Goal: Task Accomplishment & Management: Complete application form

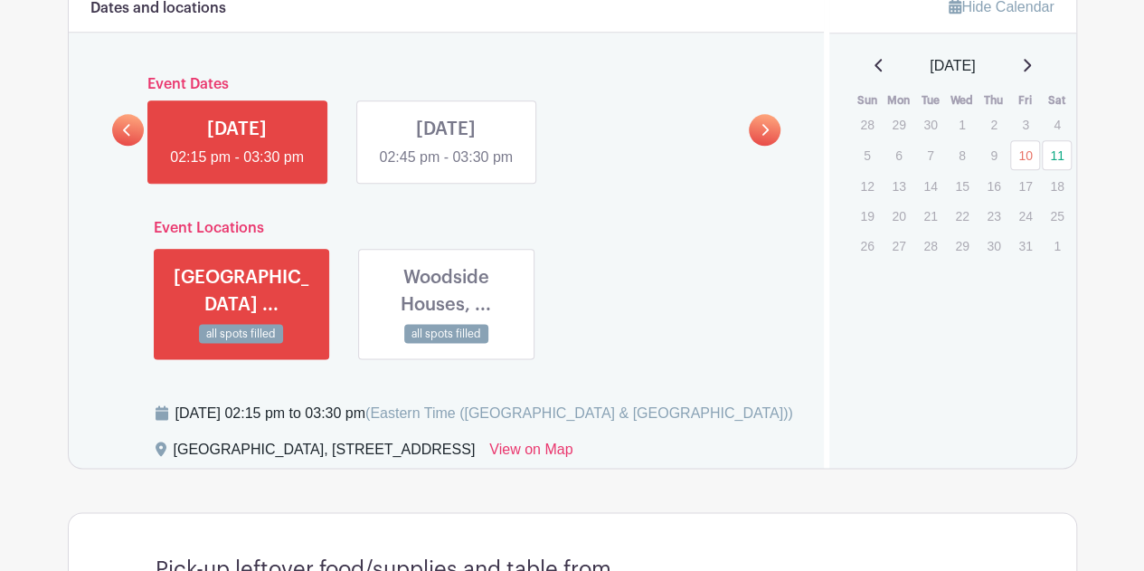
scroll to position [975, 0]
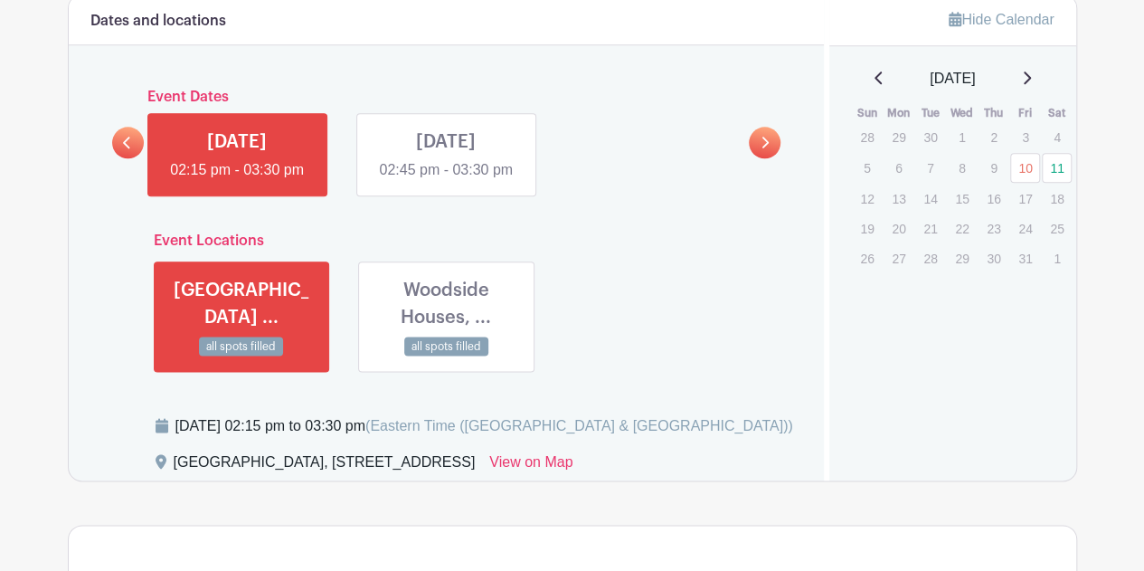
click at [446, 181] on link at bounding box center [446, 181] width 0 height 0
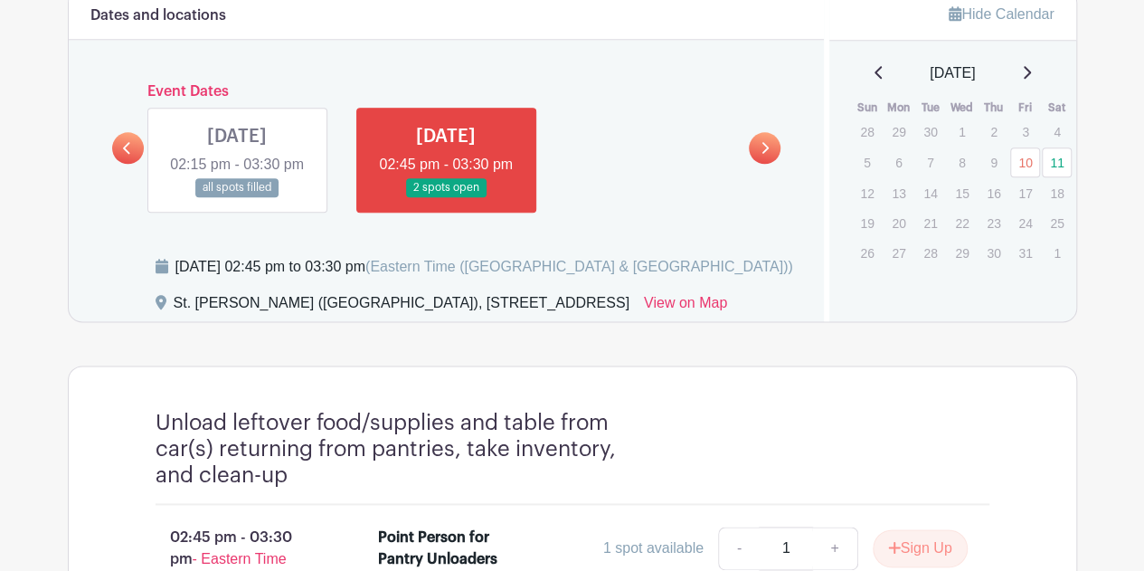
scroll to position [981, 0]
click at [237, 196] on link at bounding box center [237, 196] width 0 height 0
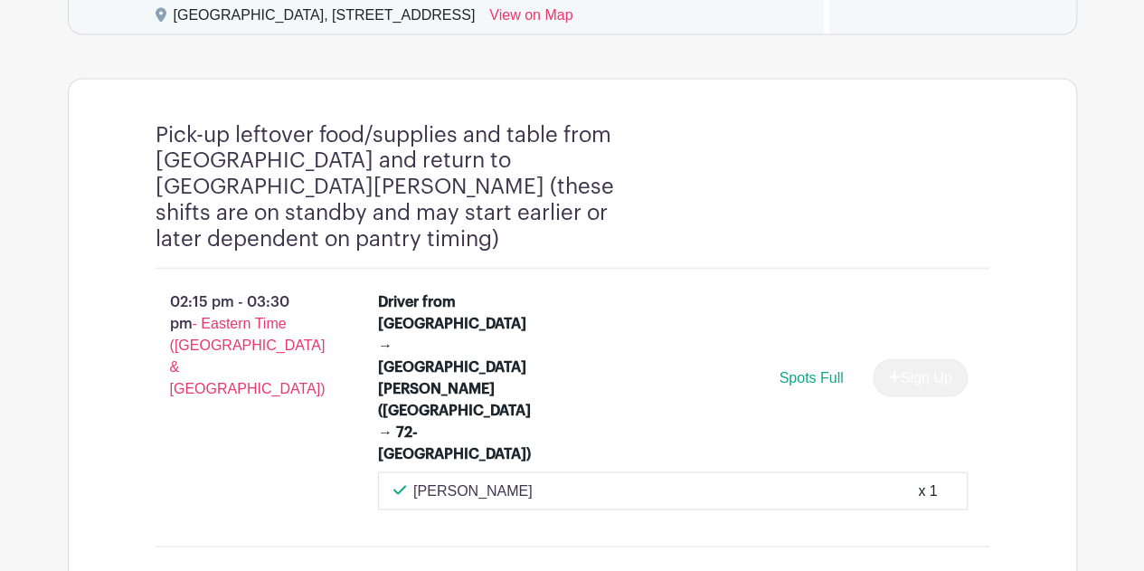
scroll to position [874, 0]
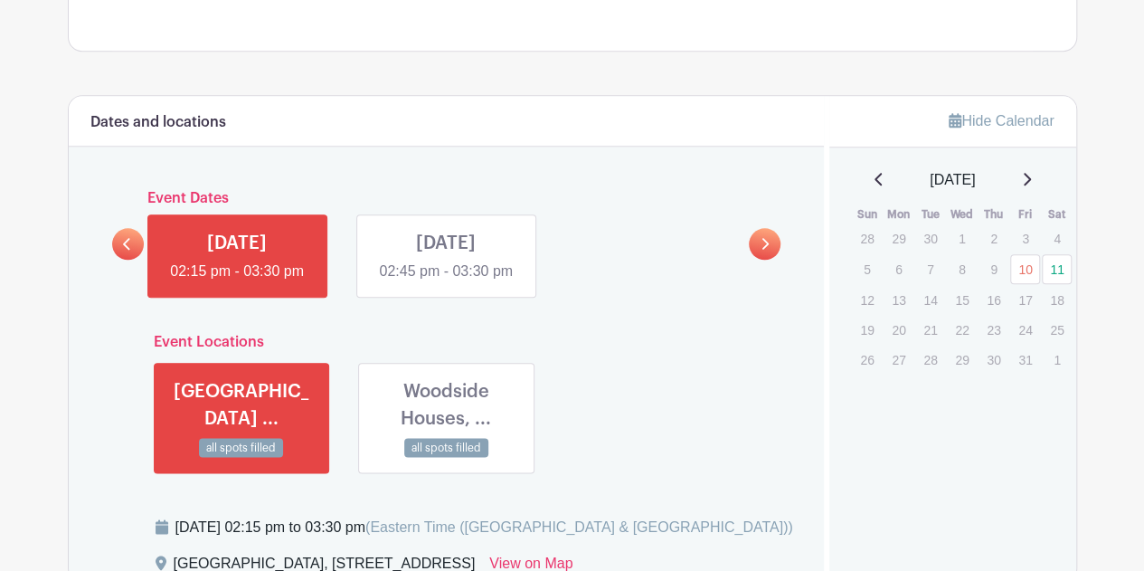
click at [135, 241] on link at bounding box center [128, 244] width 32 height 32
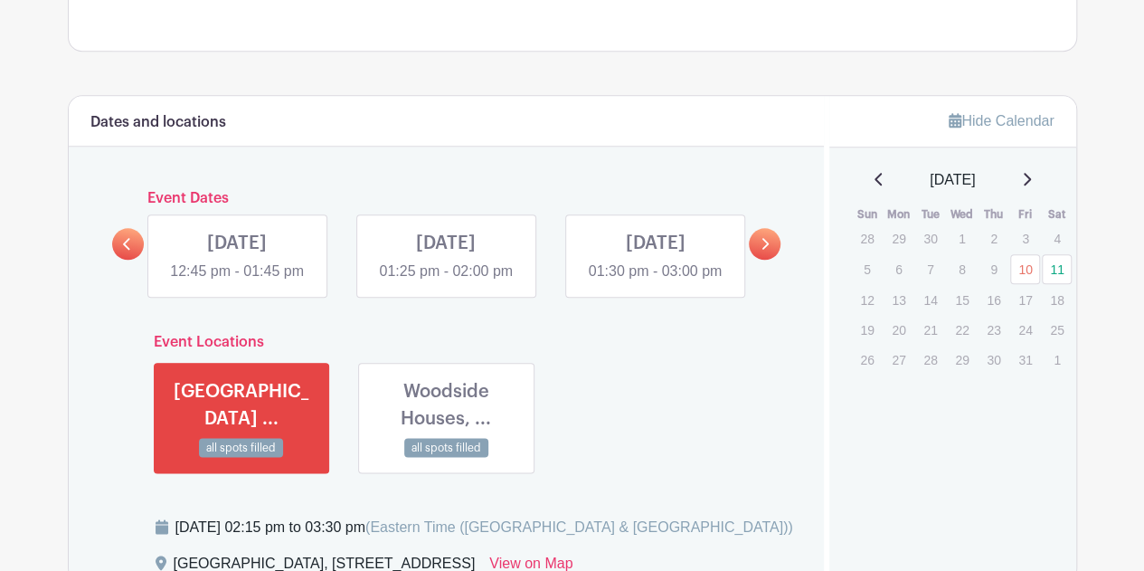
click at [655, 282] on link at bounding box center [655, 282] width 0 height 0
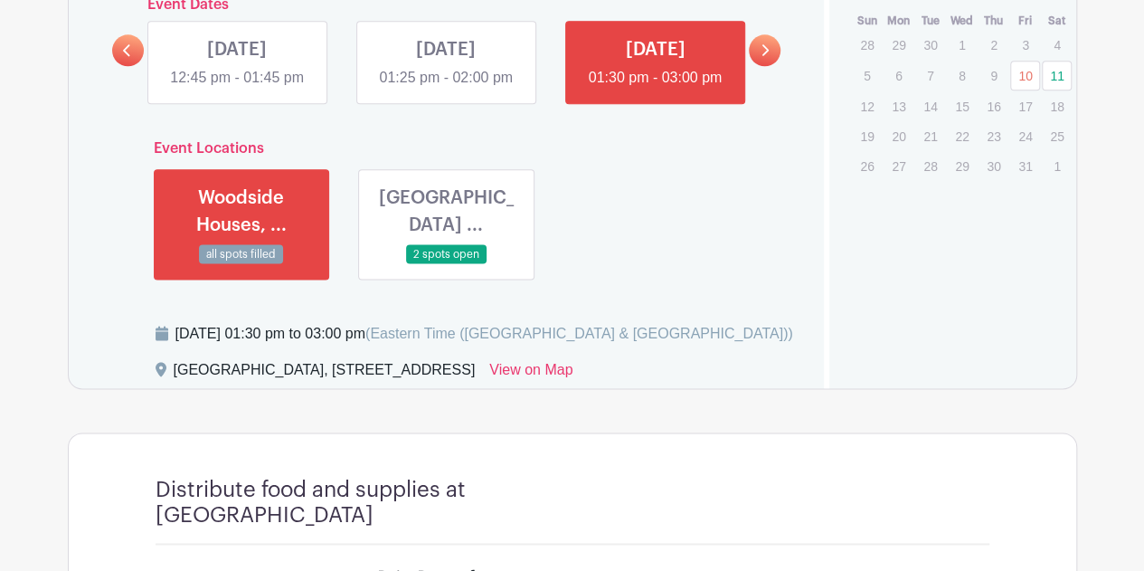
scroll to position [1040, 0]
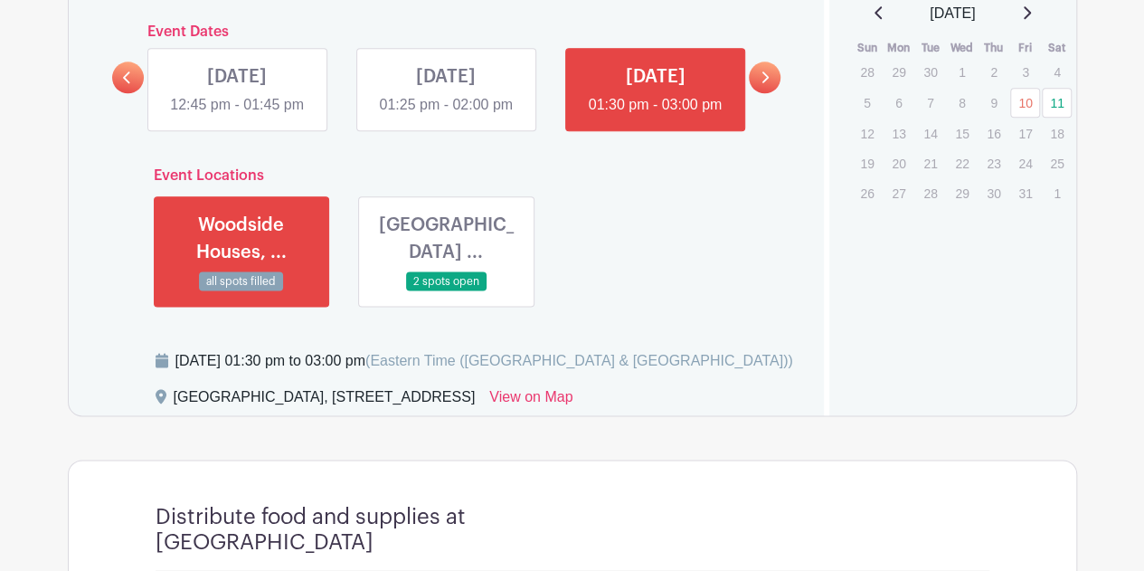
click at [446, 291] on link at bounding box center [446, 291] width 0 height 0
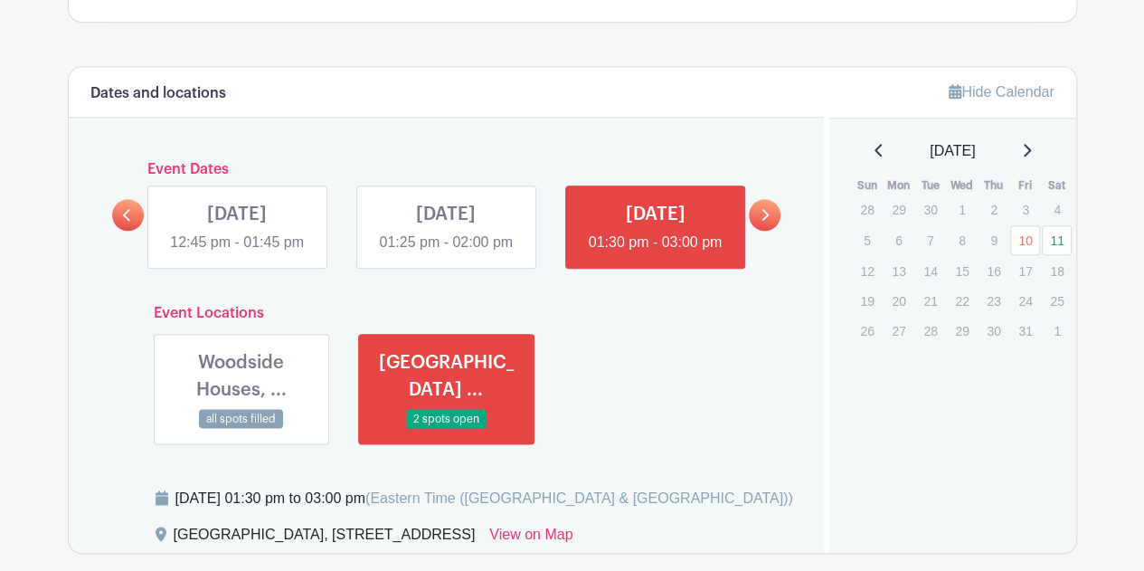
scroll to position [883, 0]
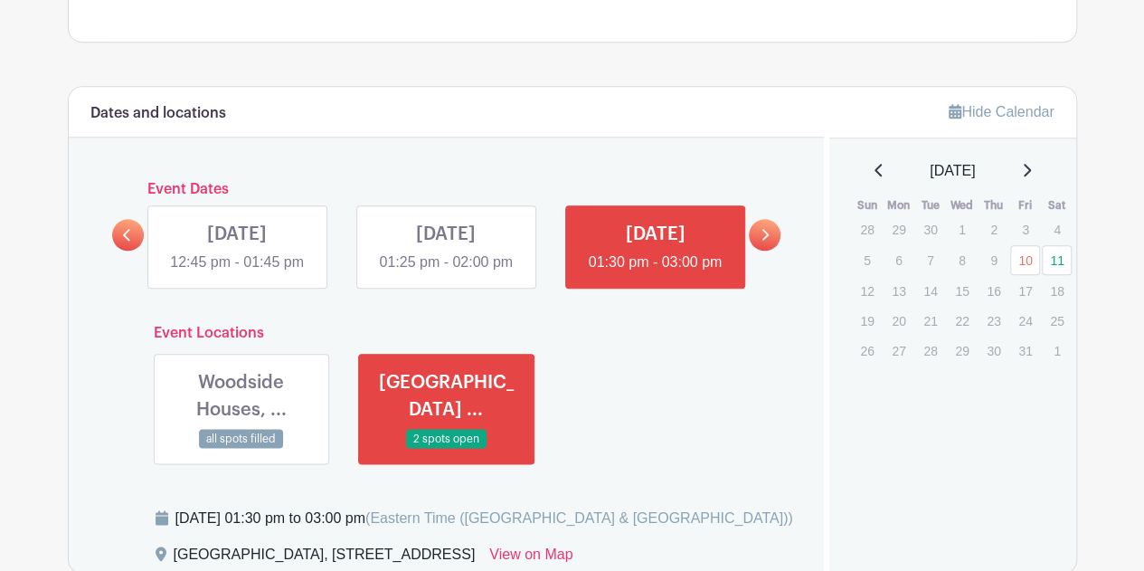
click at [446, 273] on link at bounding box center [446, 273] width 0 height 0
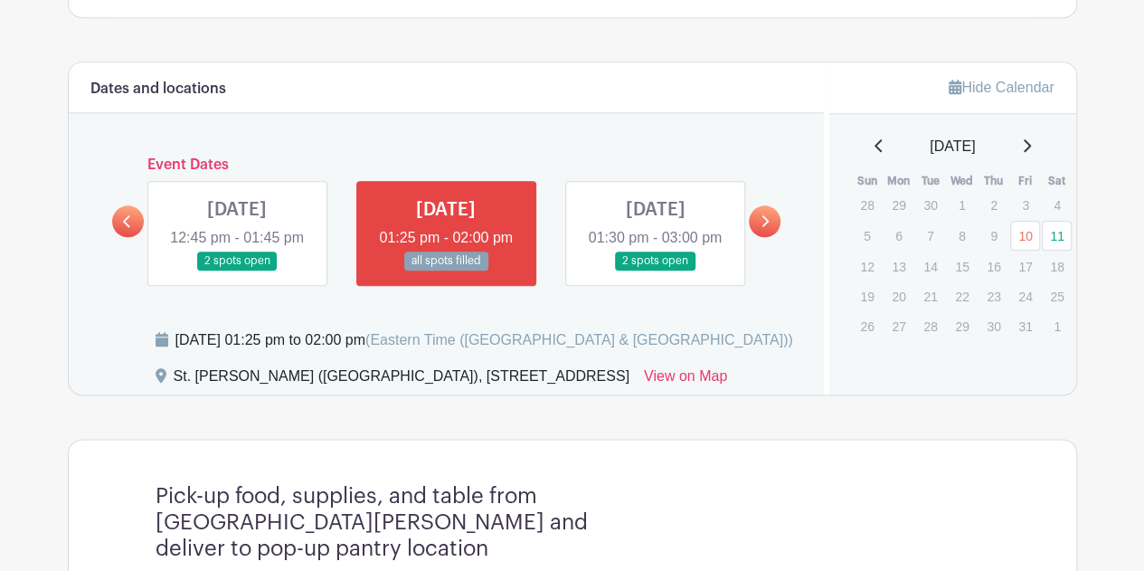
scroll to position [902, 0]
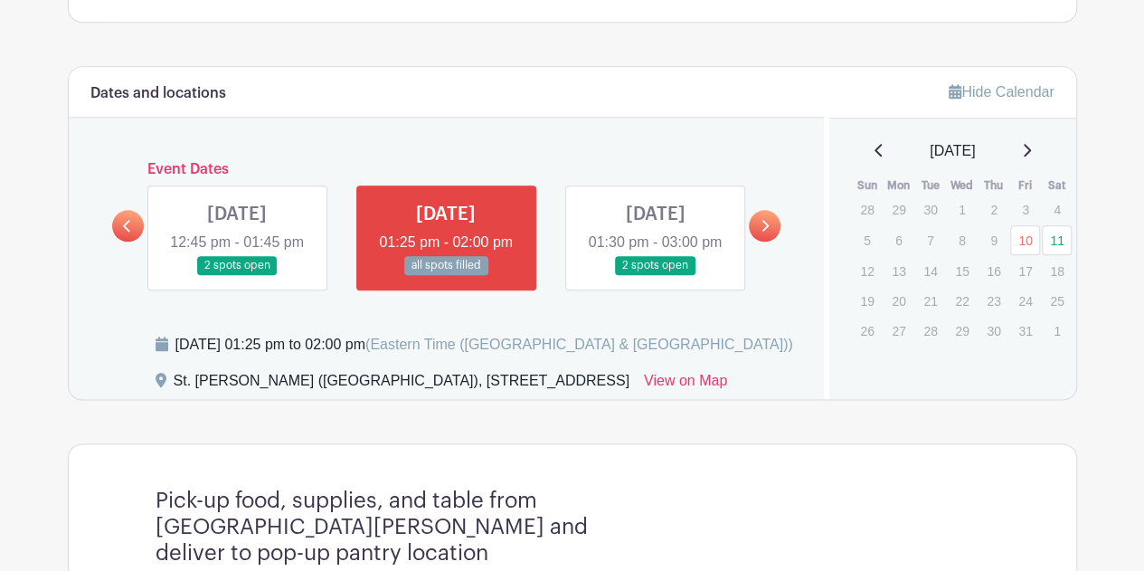
click at [237, 275] on link at bounding box center [237, 275] width 0 height 0
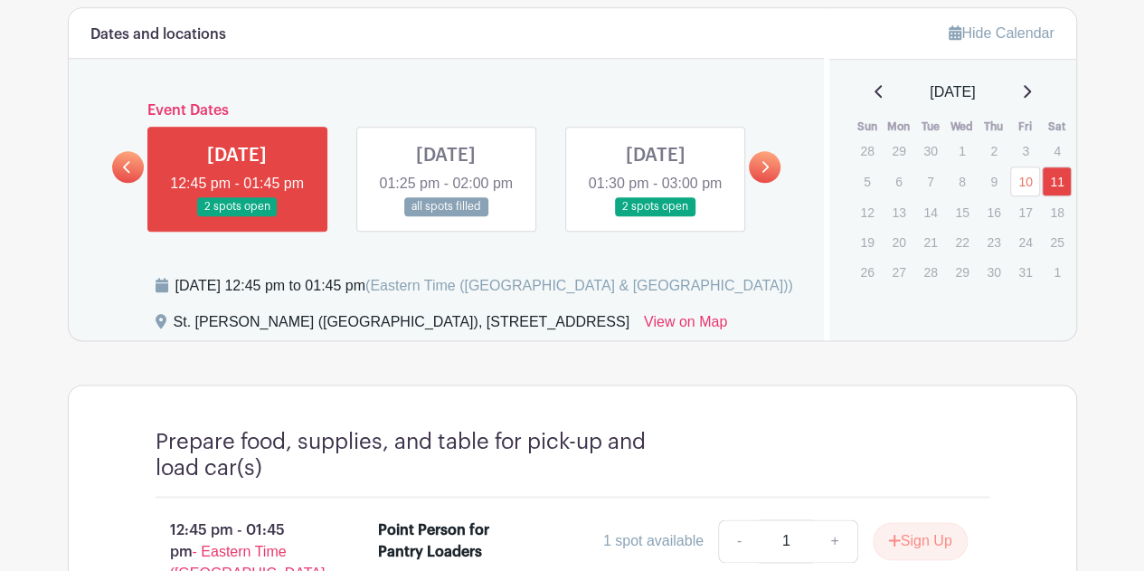
scroll to position [924, 0]
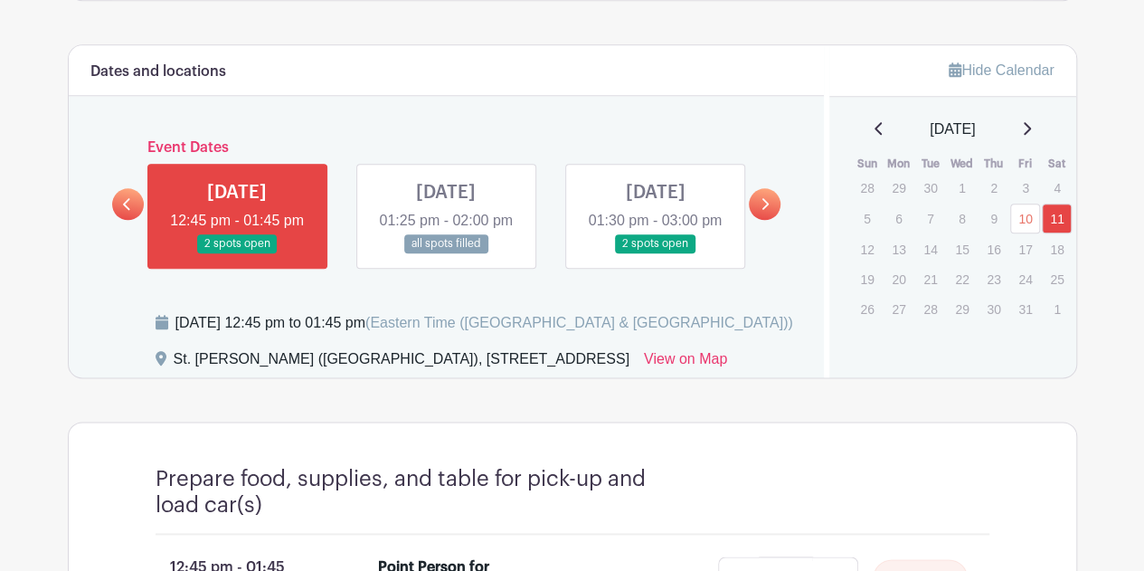
click at [655, 253] on link at bounding box center [655, 253] width 0 height 0
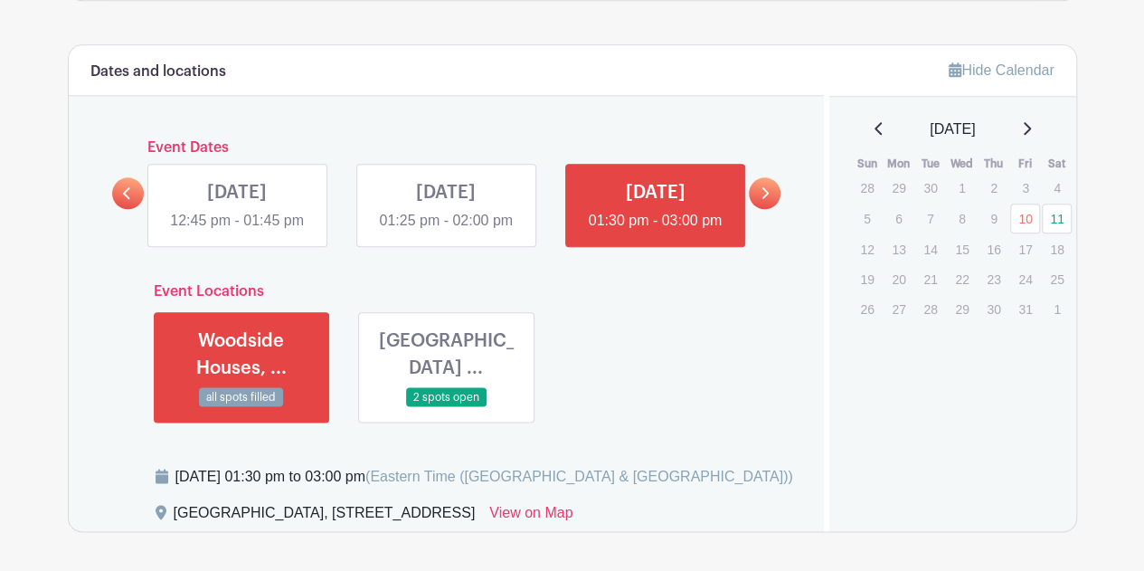
click at [446, 407] on link at bounding box center [446, 407] width 0 height 0
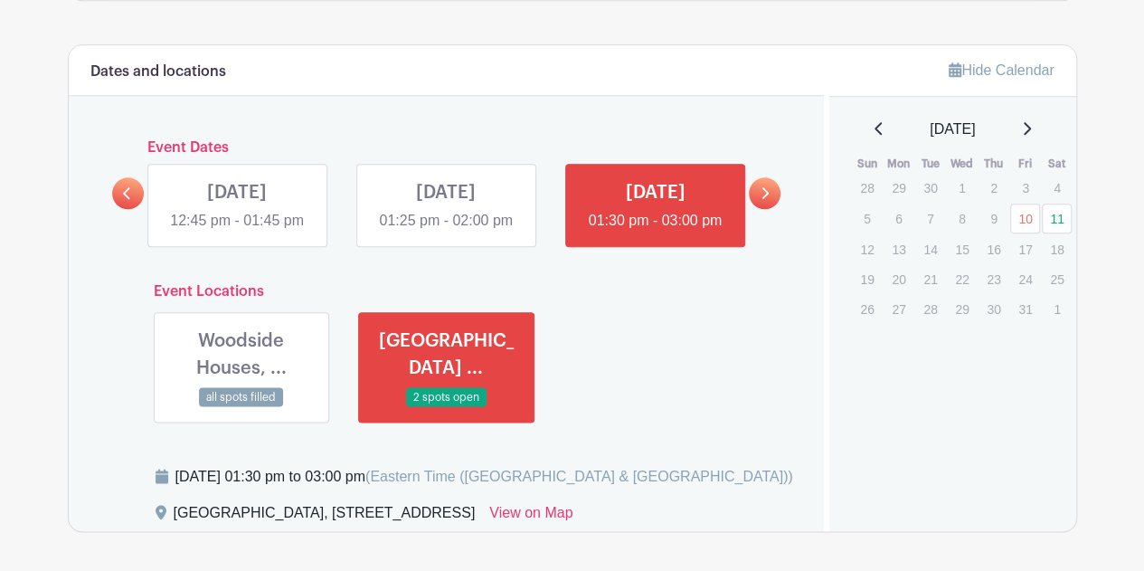
click at [446, 407] on link at bounding box center [446, 407] width 0 height 0
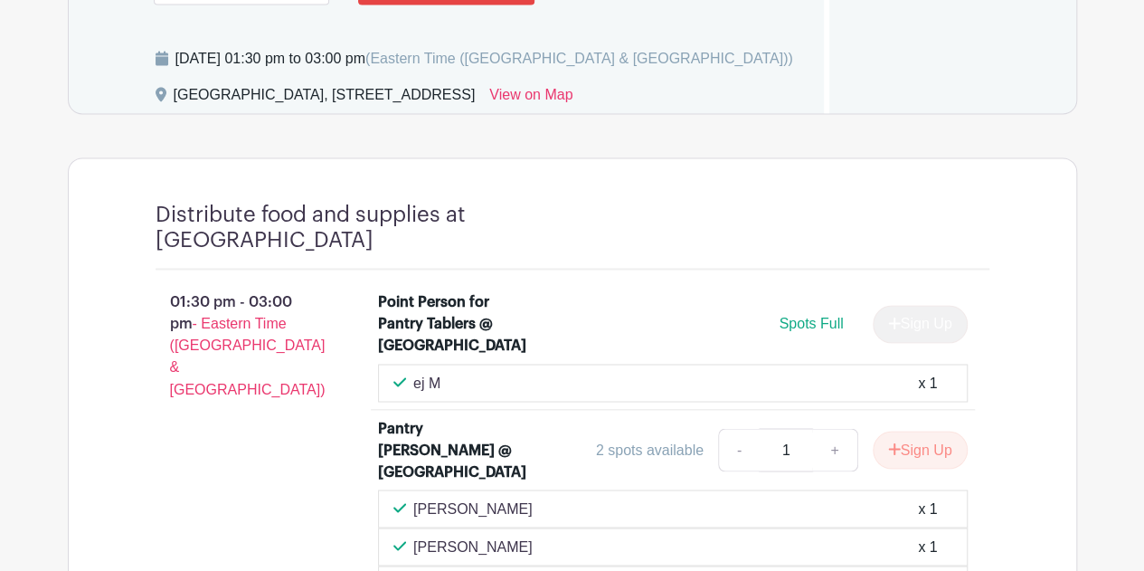
scroll to position [1341, 0]
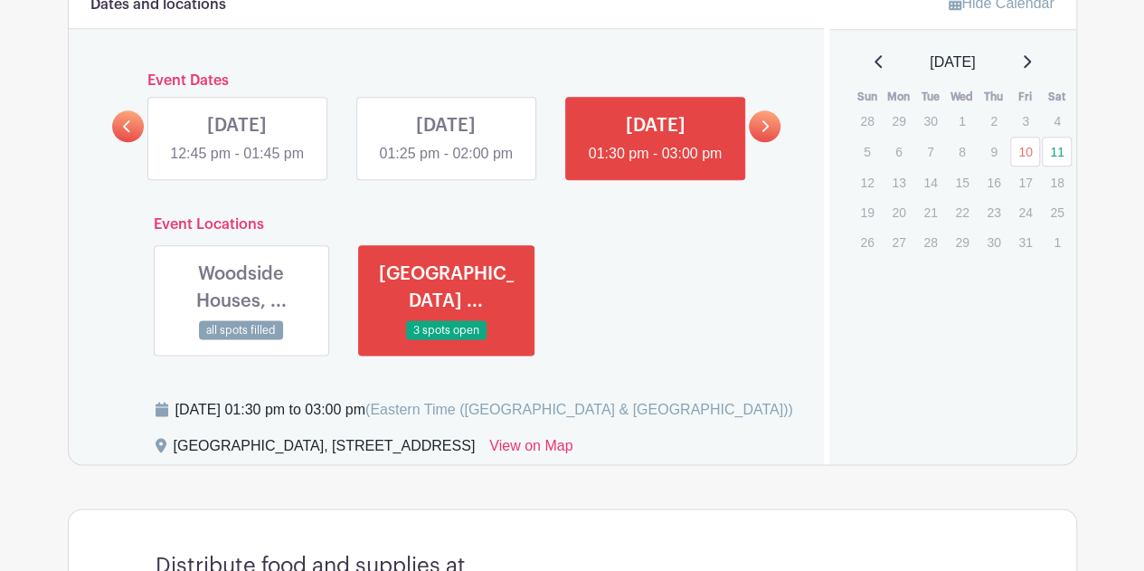
scroll to position [966, 0]
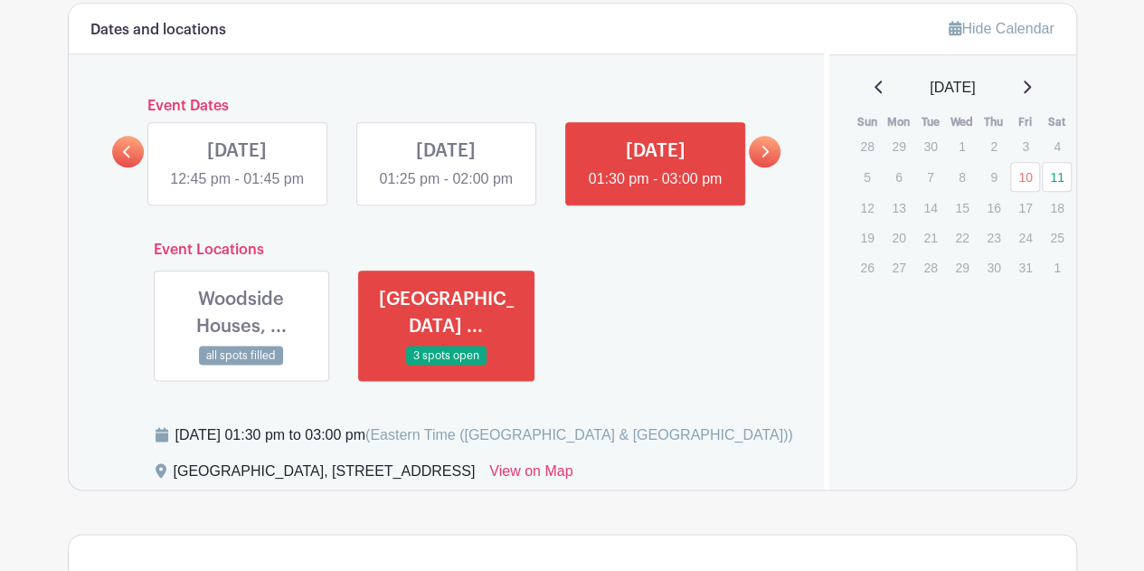
click at [241, 365] on link at bounding box center [241, 365] width 0 height 0
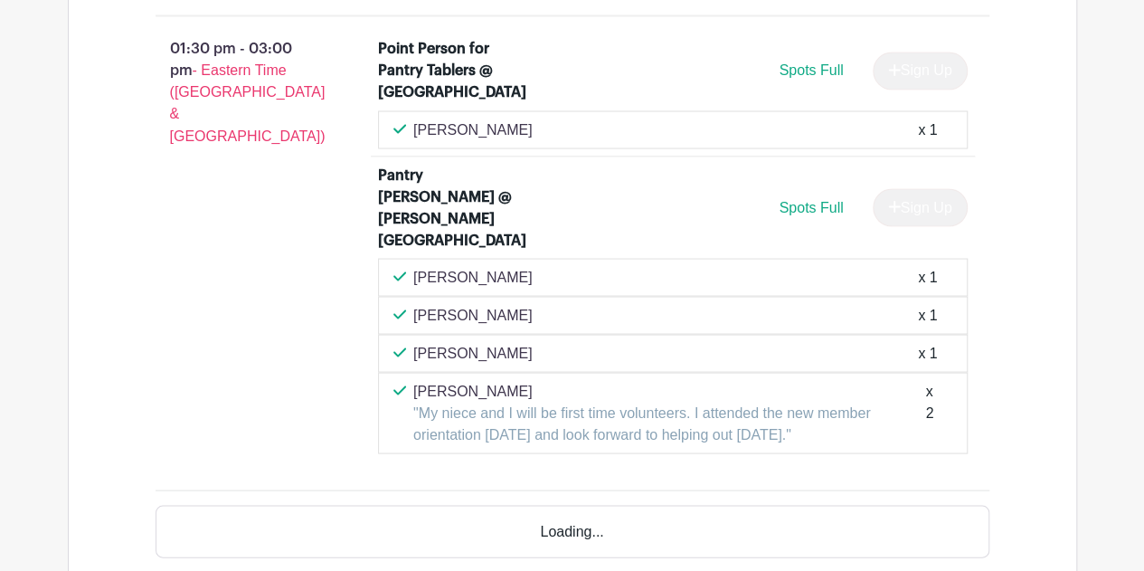
scroll to position [1597, 0]
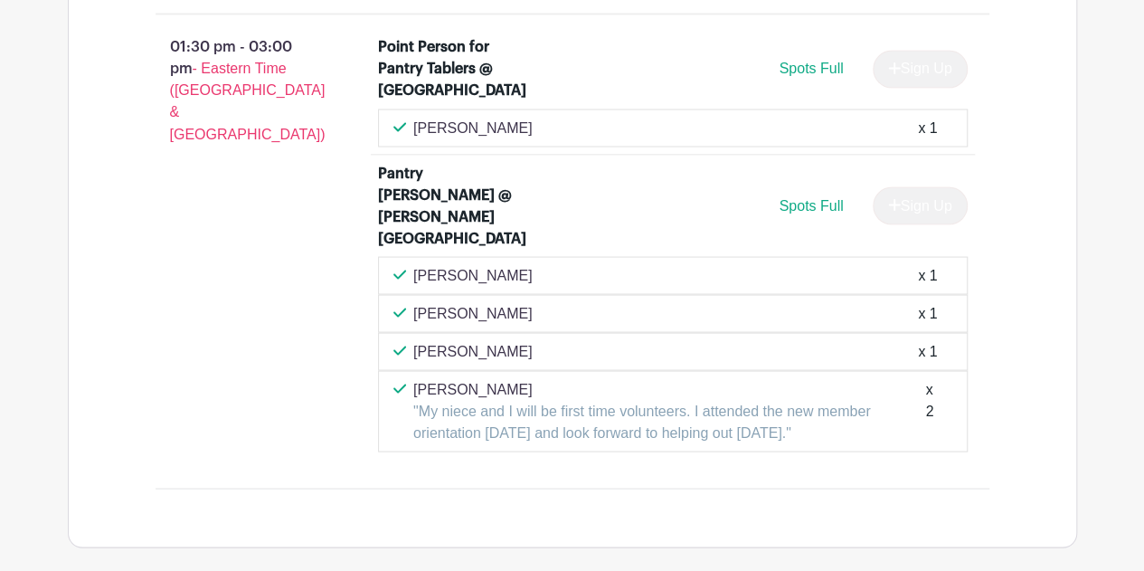
click at [478, 264] on p "Enrique Brito" at bounding box center [472, 275] width 119 height 22
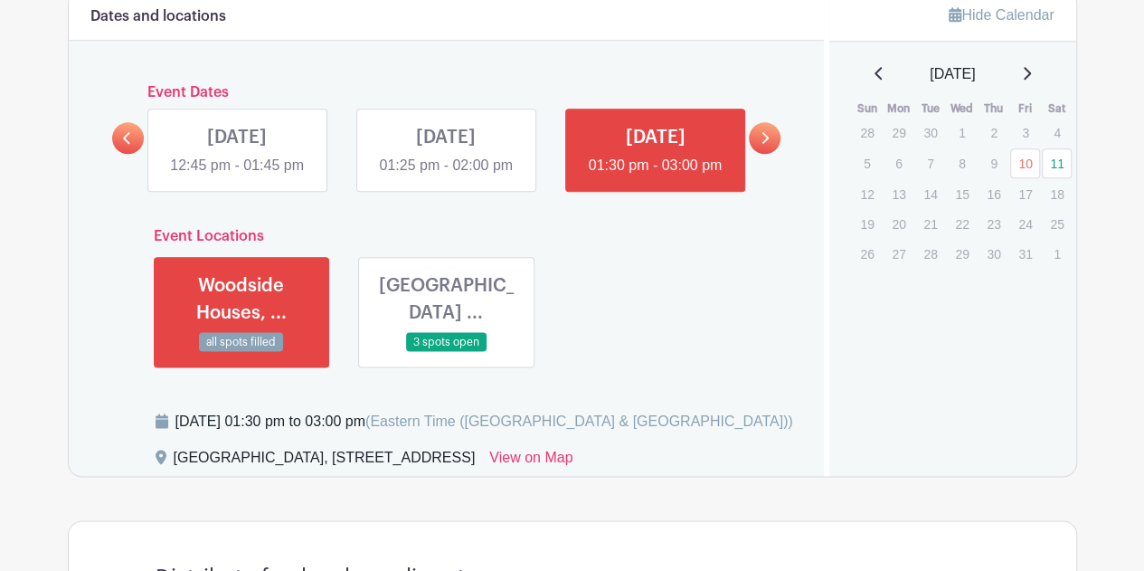
scroll to position [974, 0]
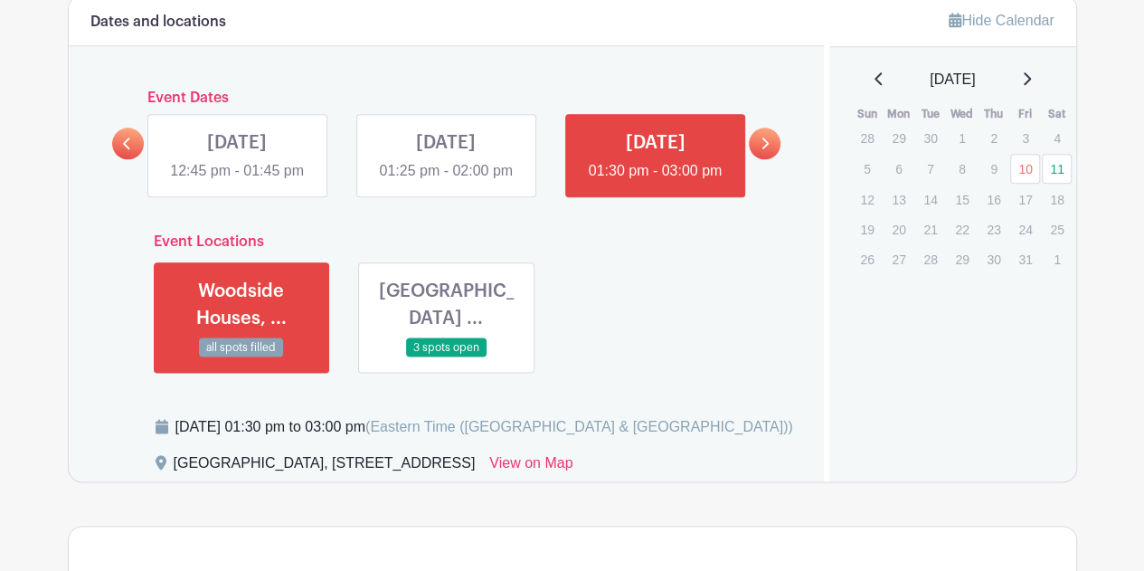
click at [446, 182] on link at bounding box center [446, 182] width 0 height 0
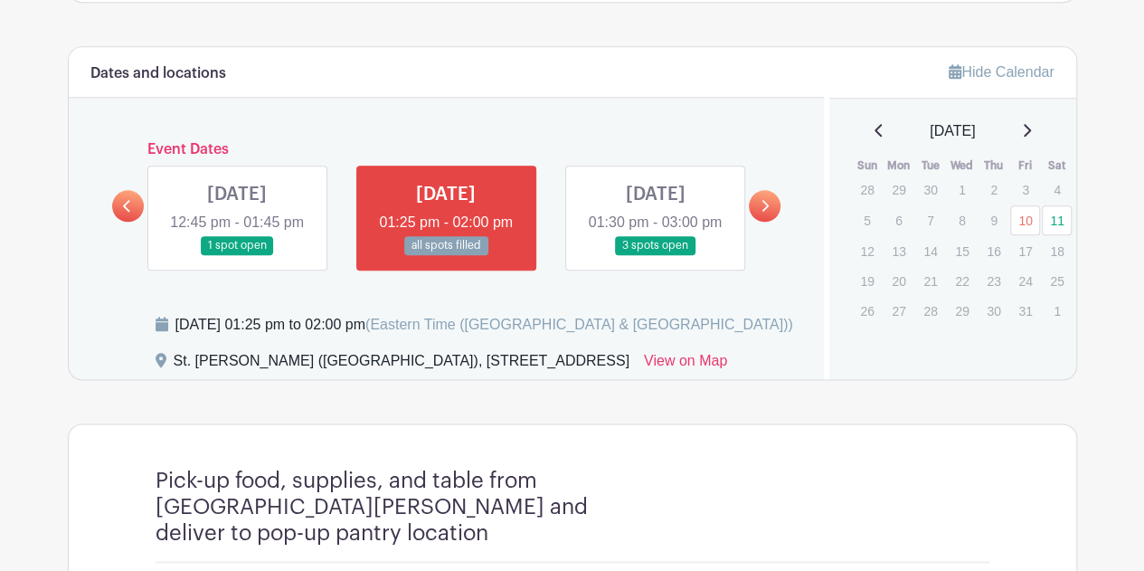
scroll to position [921, 0]
click at [655, 256] on link at bounding box center [655, 256] width 0 height 0
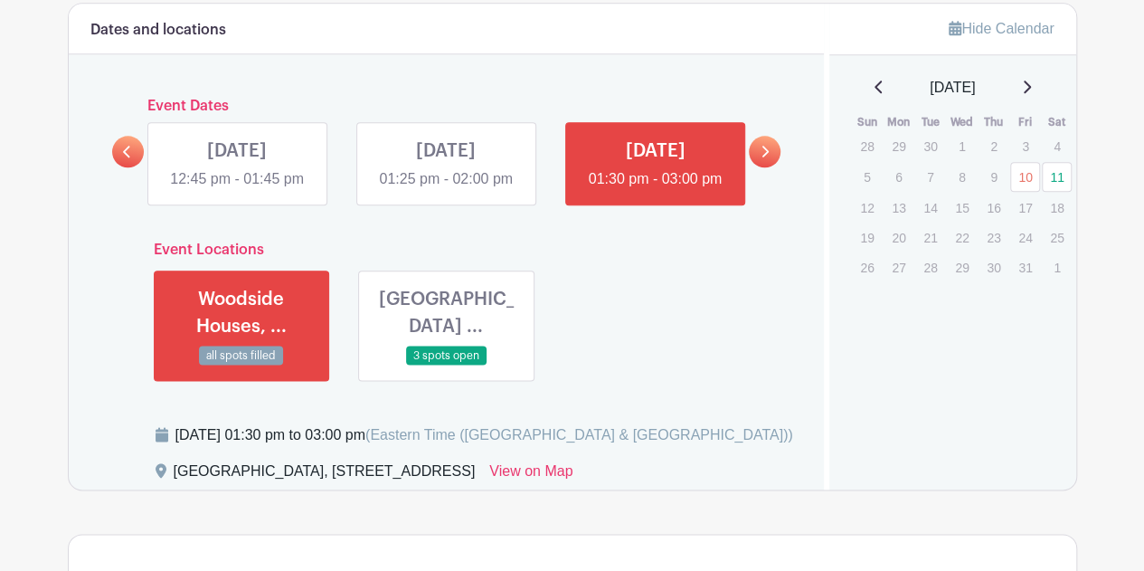
scroll to position [967, 0]
click at [446, 364] on link at bounding box center [446, 364] width 0 height 0
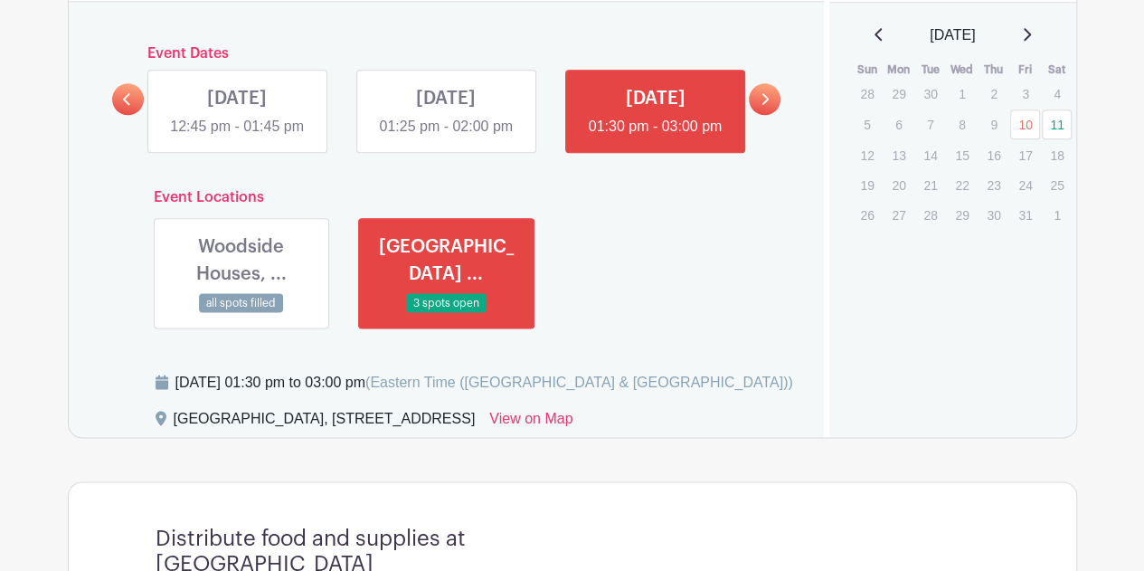
scroll to position [1016, 0]
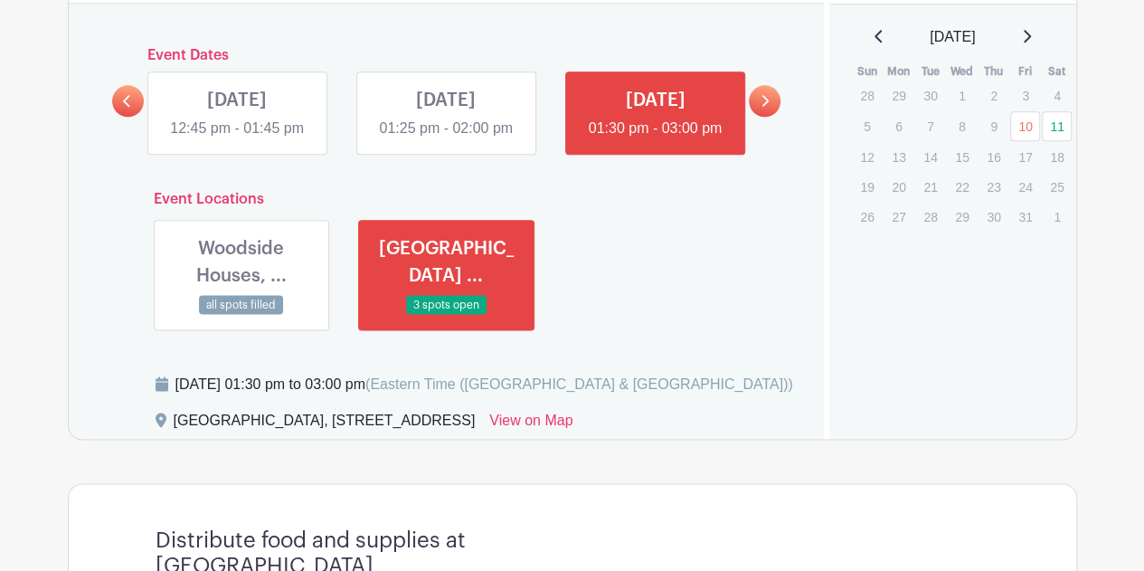
click at [241, 315] on link at bounding box center [241, 315] width 0 height 0
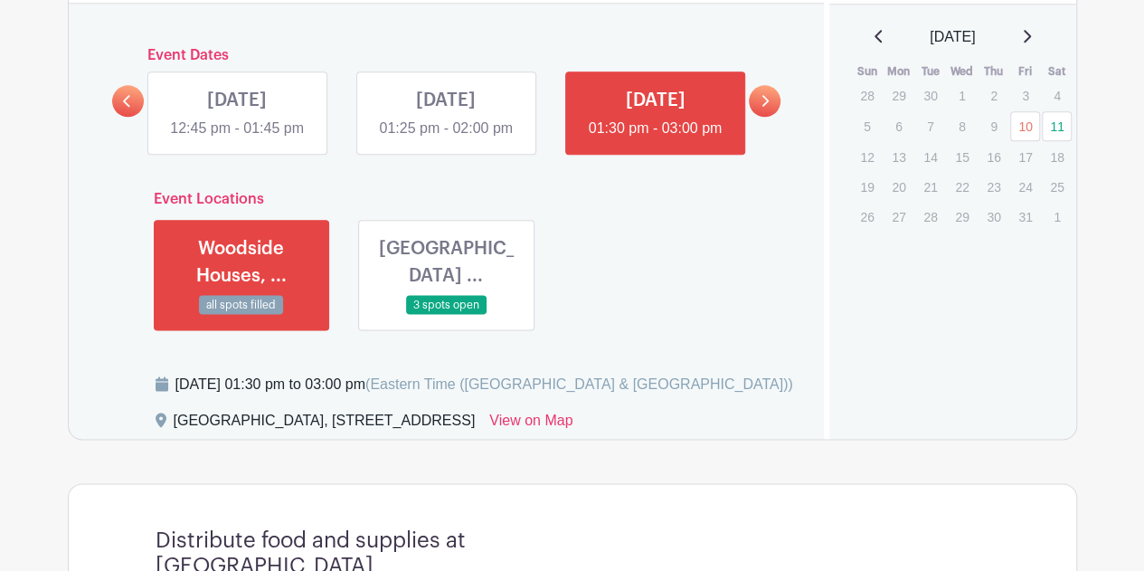
click at [446, 139] on link at bounding box center [446, 139] width 0 height 0
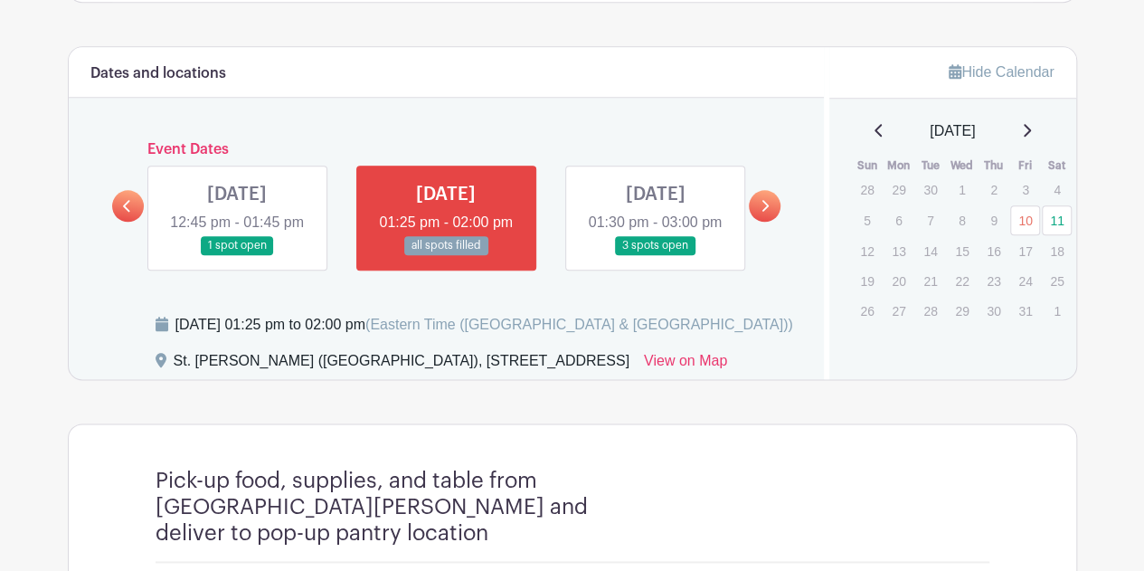
scroll to position [898, 0]
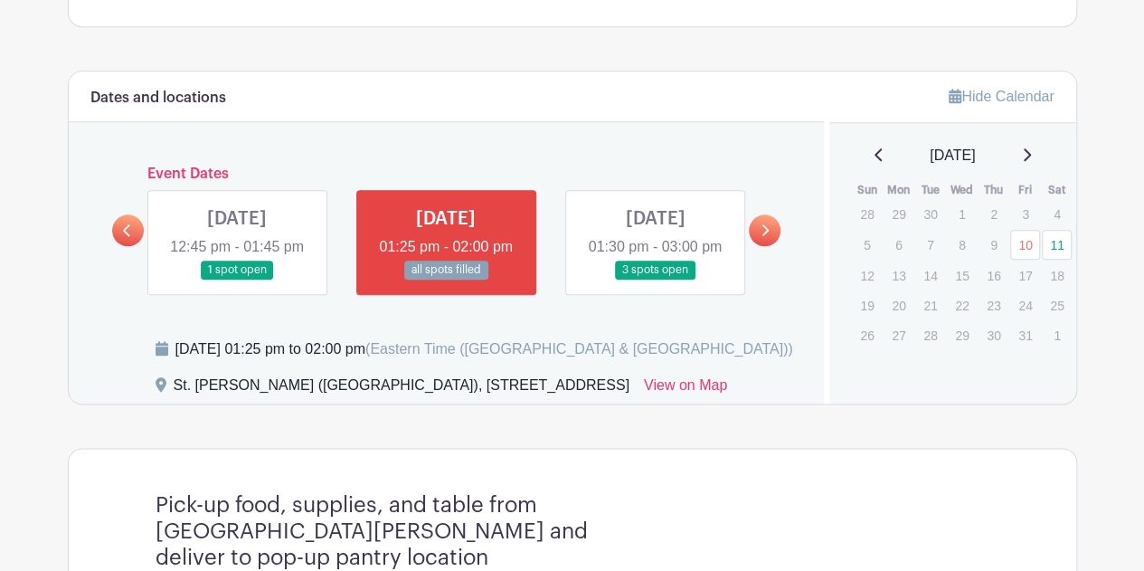
click at [237, 279] on link at bounding box center [237, 279] width 0 height 0
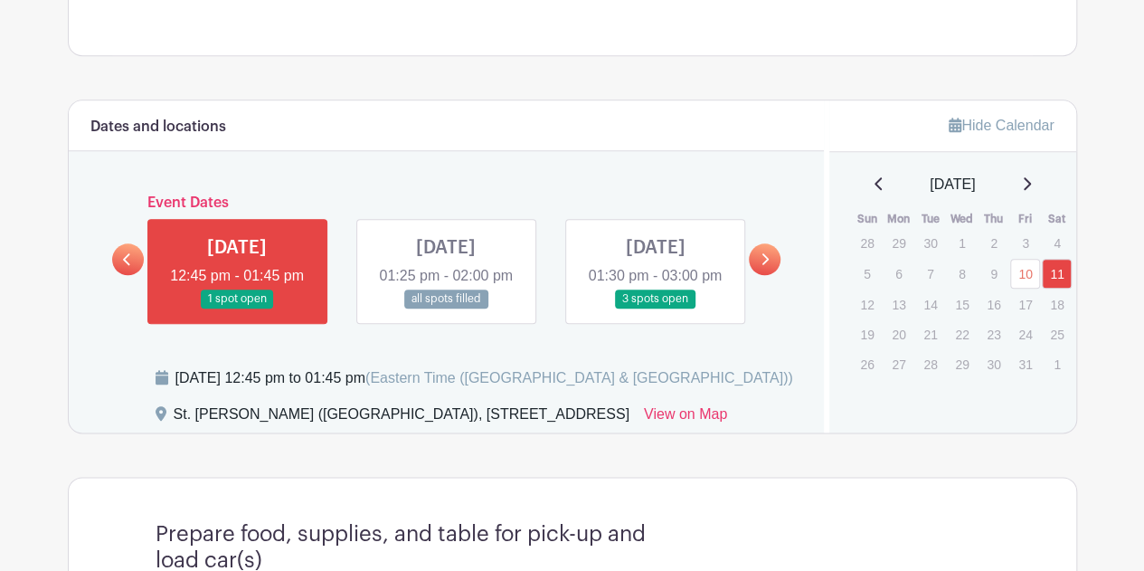
scroll to position [865, 0]
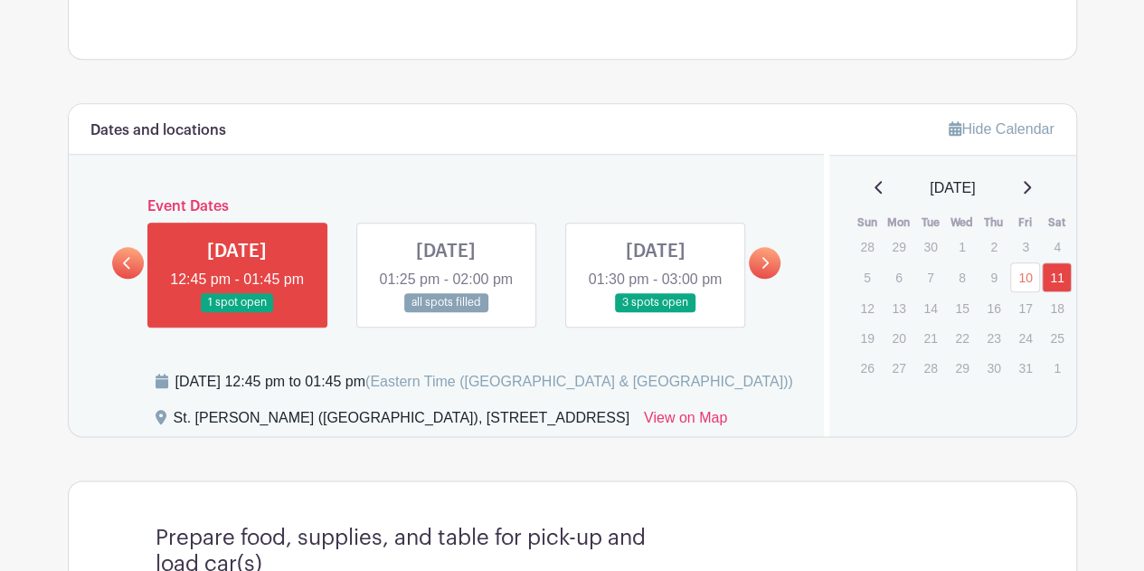
click at [126, 264] on icon at bounding box center [127, 263] width 8 height 14
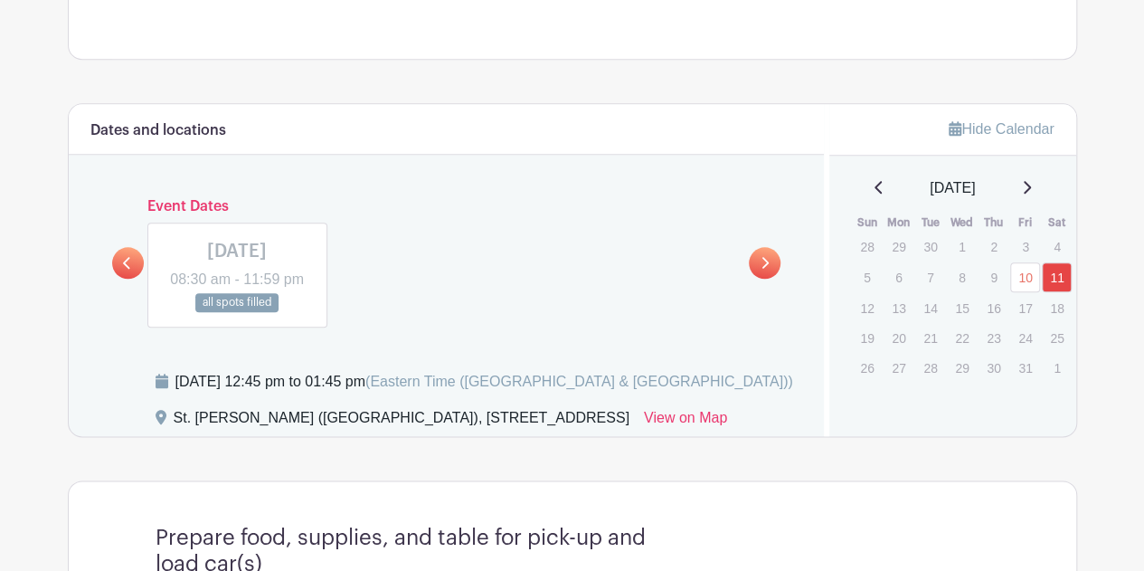
click at [753, 263] on link at bounding box center [765, 263] width 32 height 32
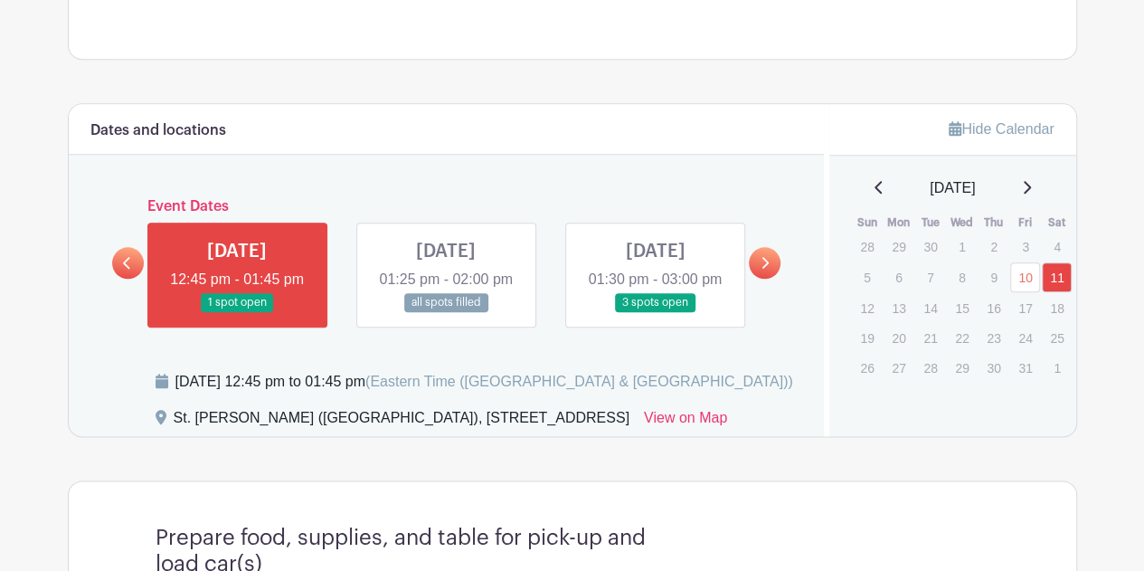
click at [446, 312] on link at bounding box center [446, 312] width 0 height 0
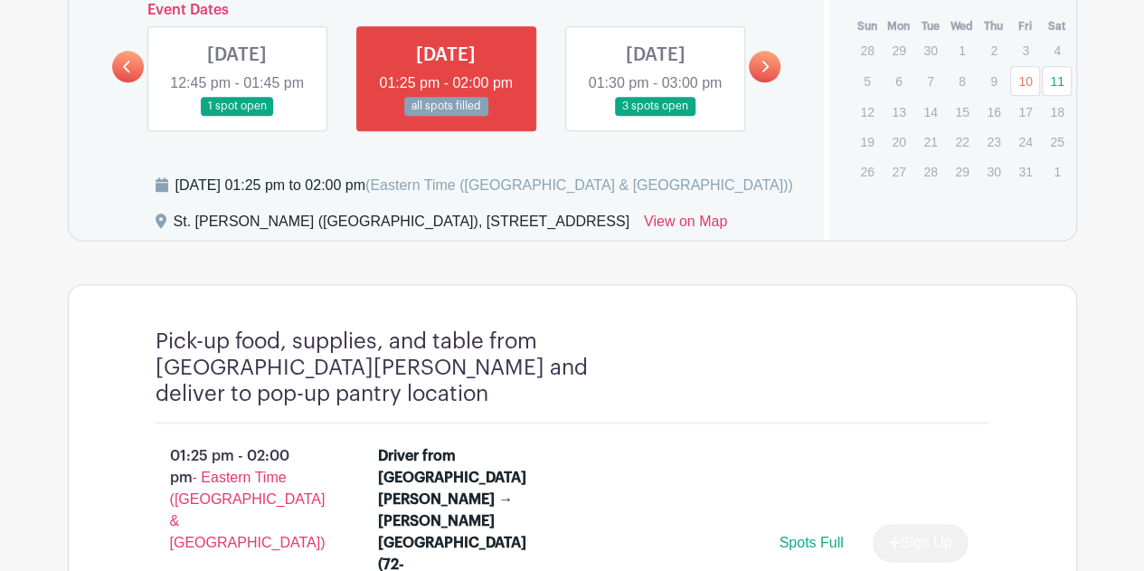
scroll to position [673, 0]
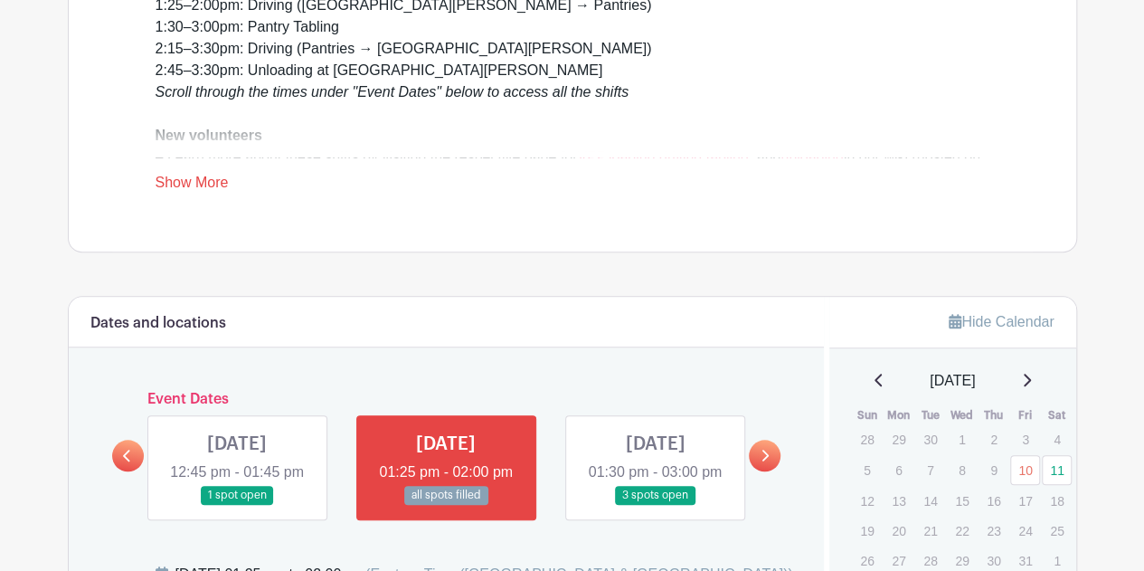
click at [655, 505] on link at bounding box center [655, 505] width 0 height 0
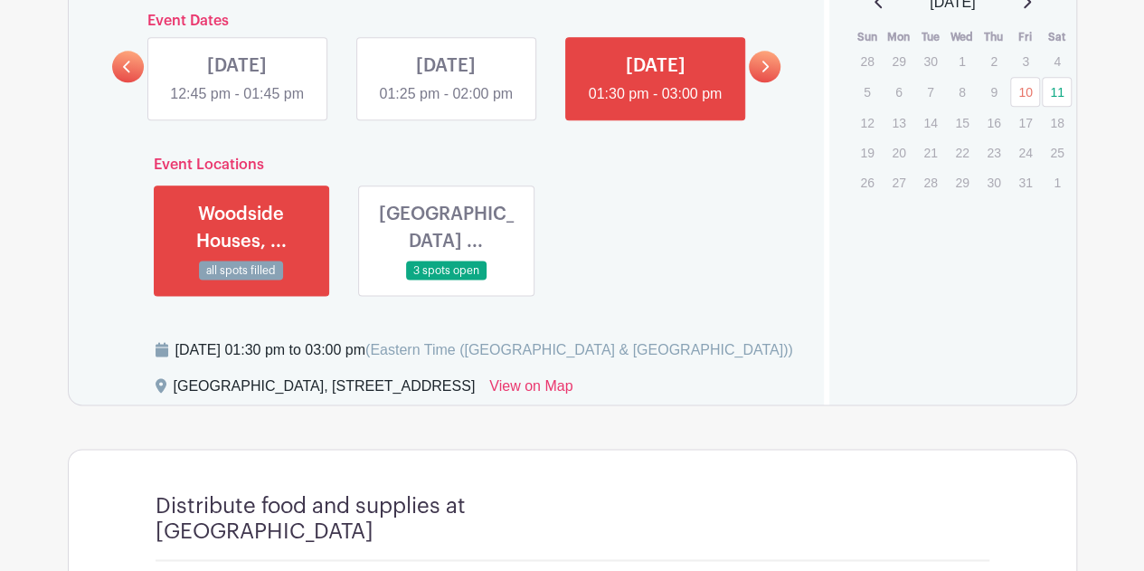
scroll to position [1050, 0]
click at [446, 281] on link at bounding box center [446, 281] width 0 height 0
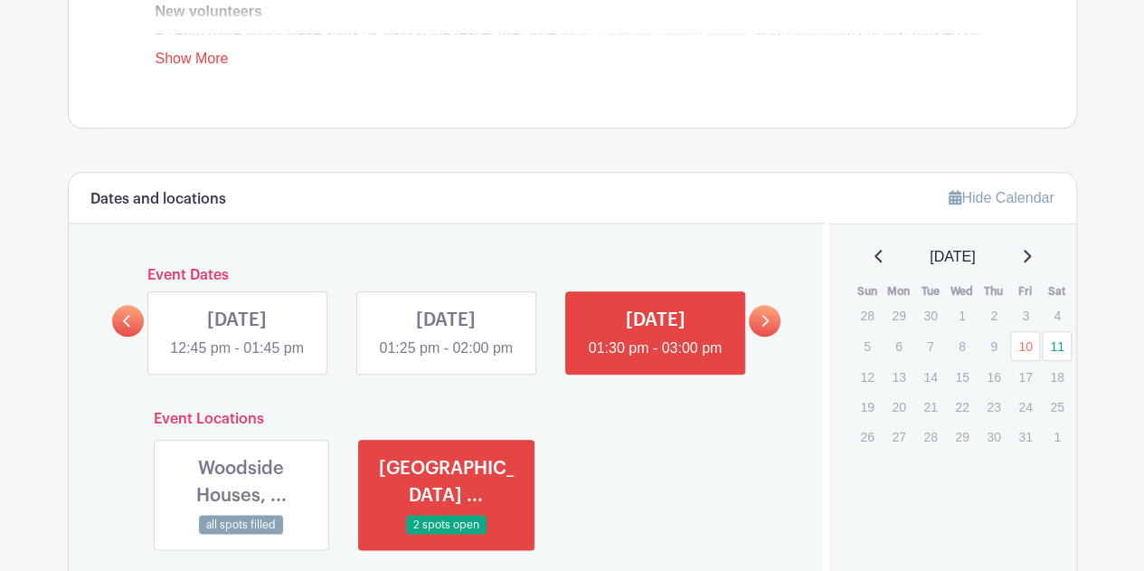
scroll to position [785, 0]
